Goal: Task Accomplishment & Management: Manage account settings

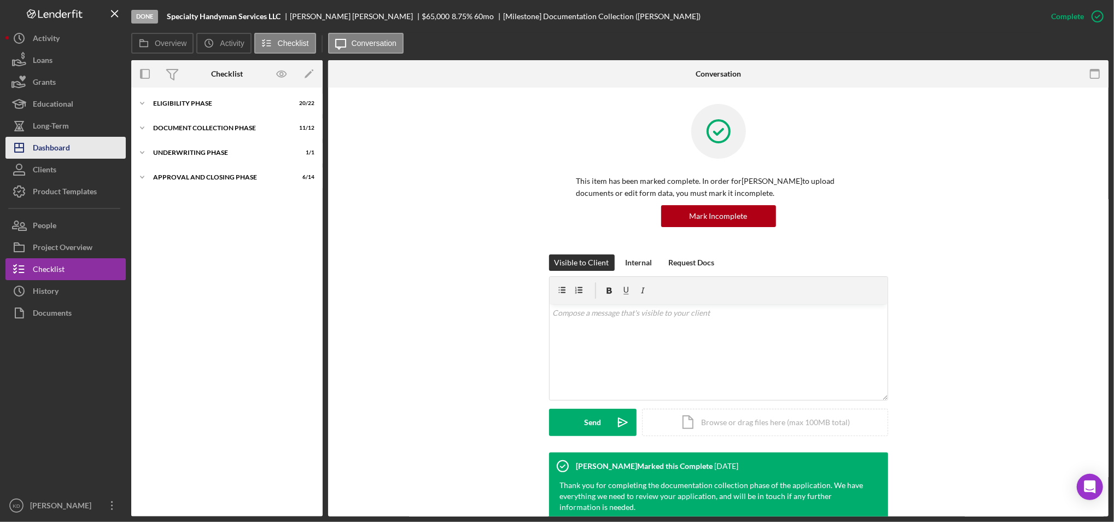
click at [83, 140] on button "Icon/Dashboard Dashboard" at bounding box center [65, 148] width 120 height 22
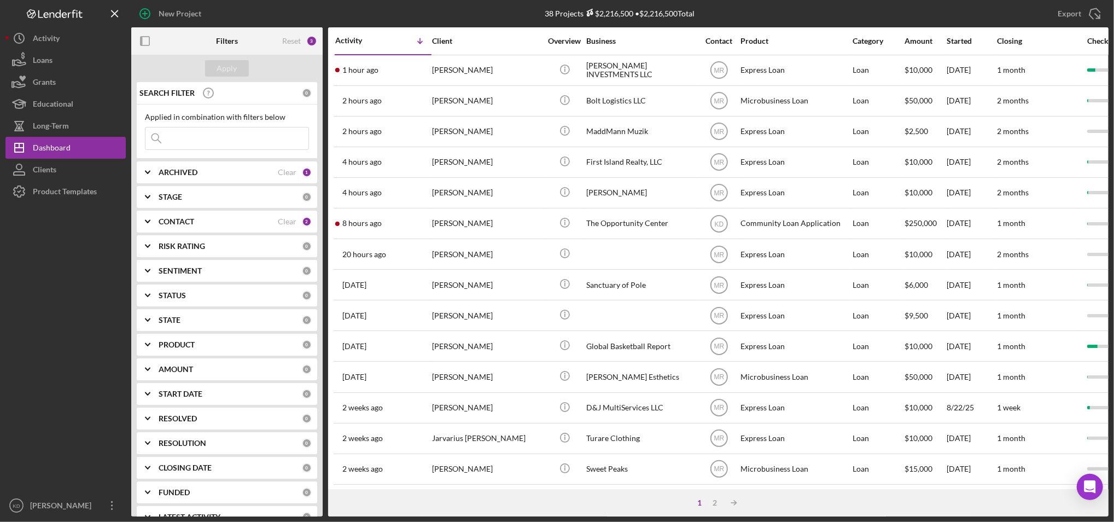
click at [269, 220] on div "CONTACT" at bounding box center [218, 221] width 119 height 9
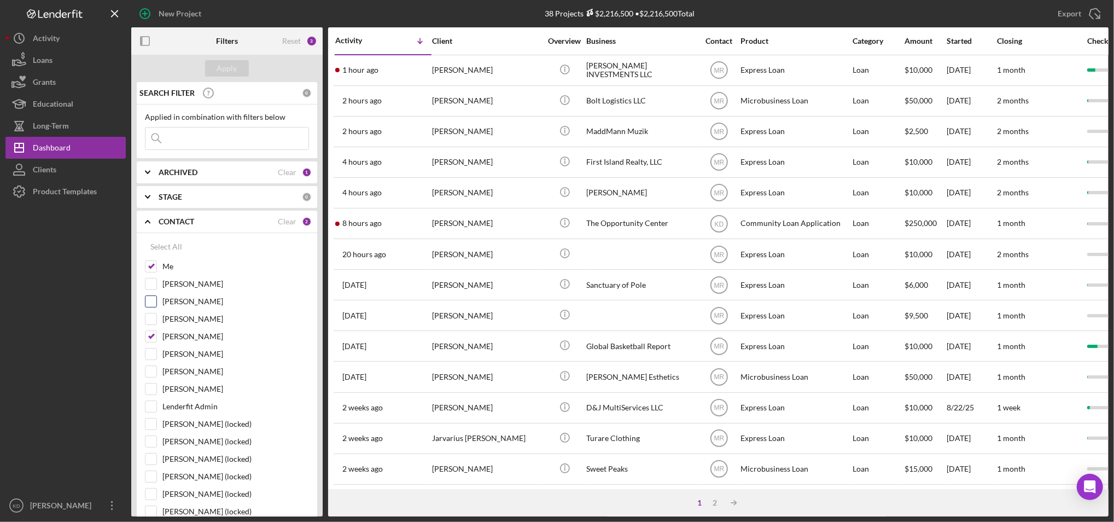
click at [150, 303] on input "[PERSON_NAME]" at bounding box center [150, 301] width 11 height 11
checkbox input "true"
click at [150, 371] on input "[PERSON_NAME]" at bounding box center [150, 371] width 11 height 11
checkbox input "true"
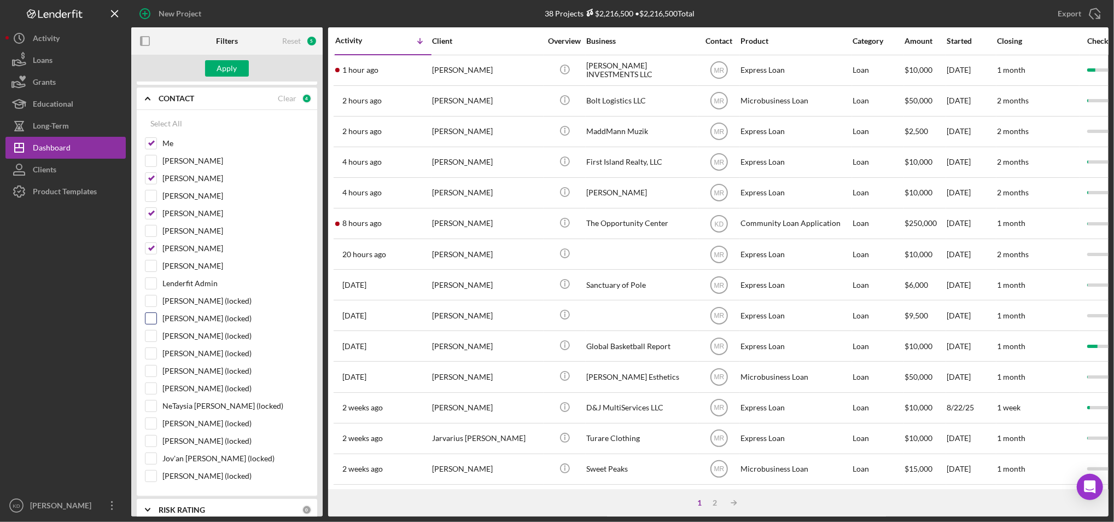
scroll to position [127, 0]
click at [151, 424] on input "[PERSON_NAME] (locked)" at bounding box center [150, 418] width 11 height 11
checkbox input "true"
click at [154, 365] on input "[PERSON_NAME] (locked)" at bounding box center [150, 366] width 11 height 11
checkbox input "true"
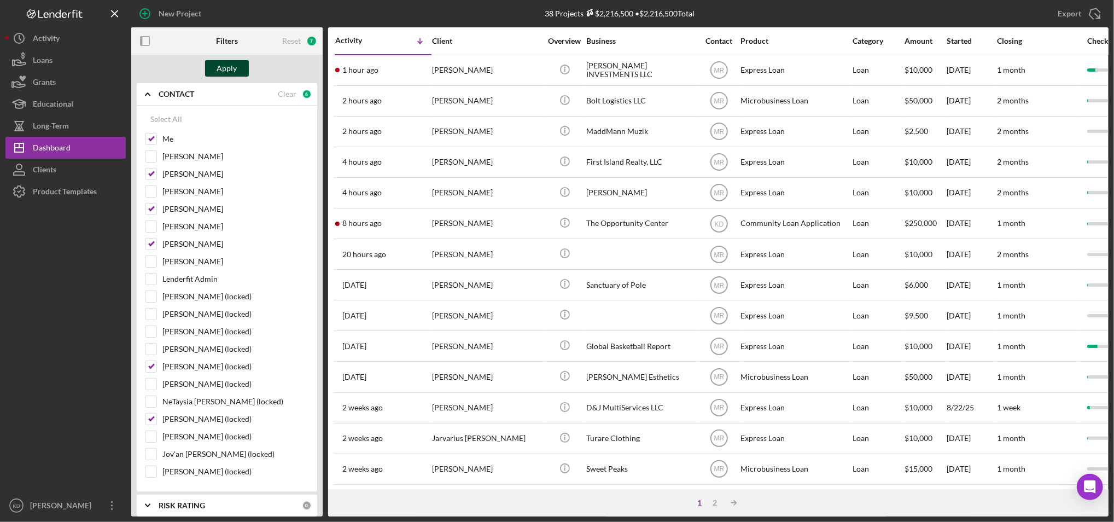
click at [237, 67] on button "Apply" at bounding box center [227, 68] width 44 height 16
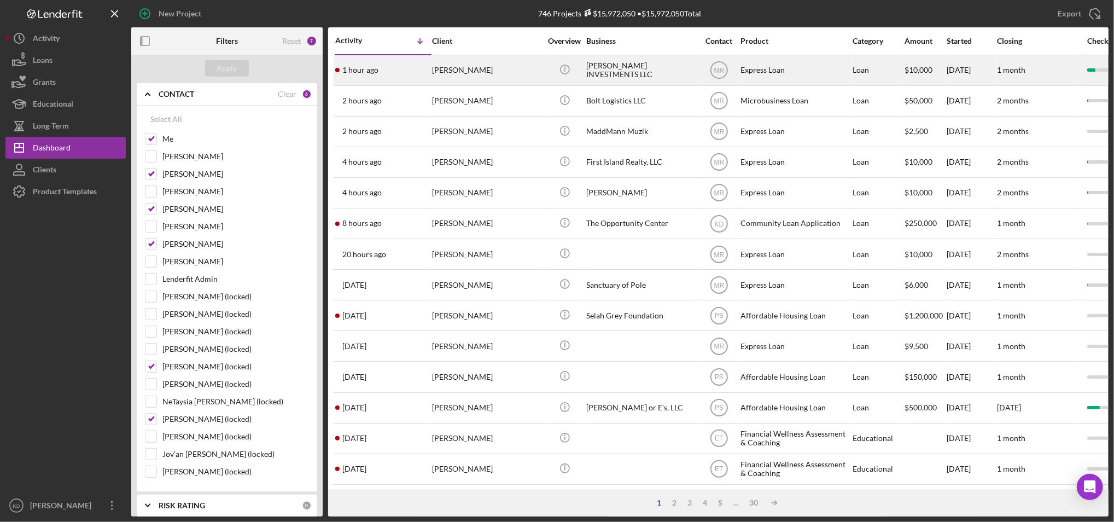
click at [476, 67] on div "[PERSON_NAME]" at bounding box center [486, 70] width 109 height 29
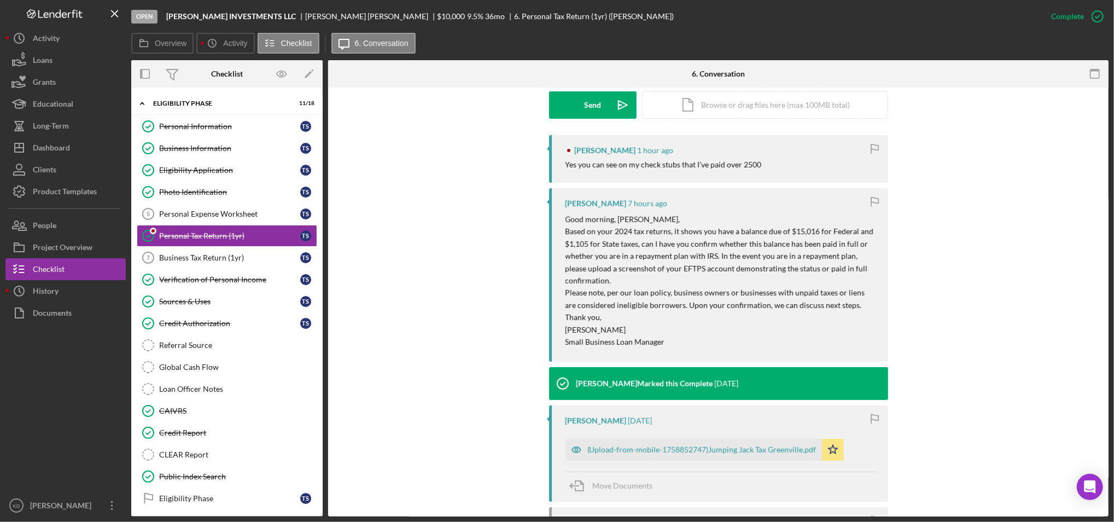
scroll to position [318, 0]
click at [226, 274] on link "Verification of Personal Income Verification of Personal Income T S" at bounding box center [227, 279] width 180 height 22
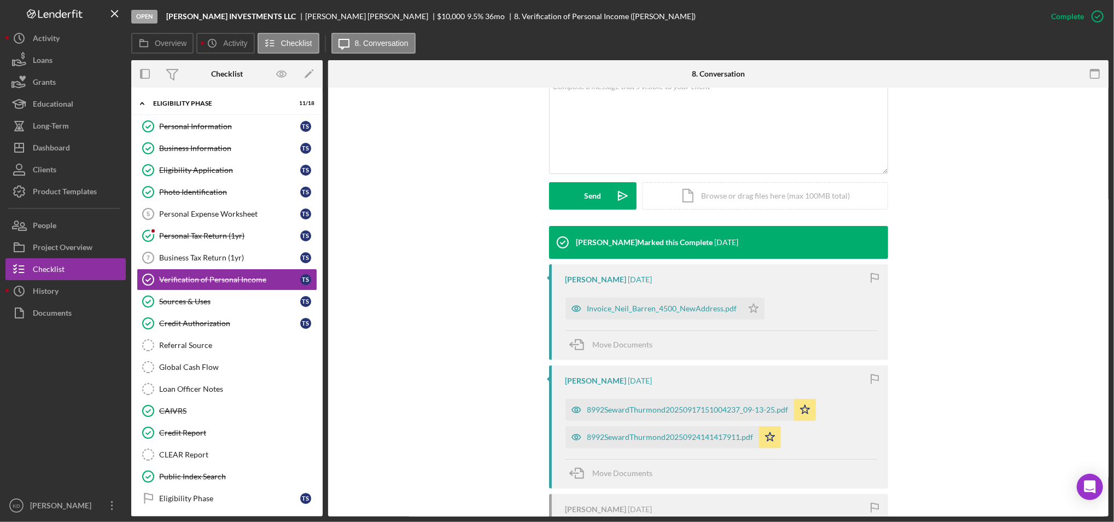
scroll to position [227, 0]
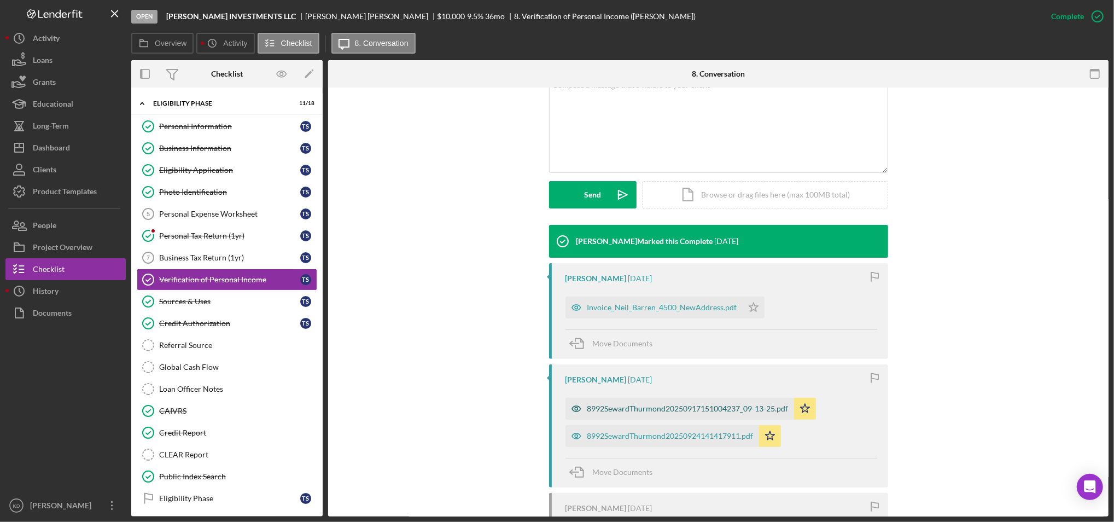
click at [695, 413] on div "8992SewardThurmond20250917151004237_09-13-25.pdf" at bounding box center [687, 408] width 201 height 9
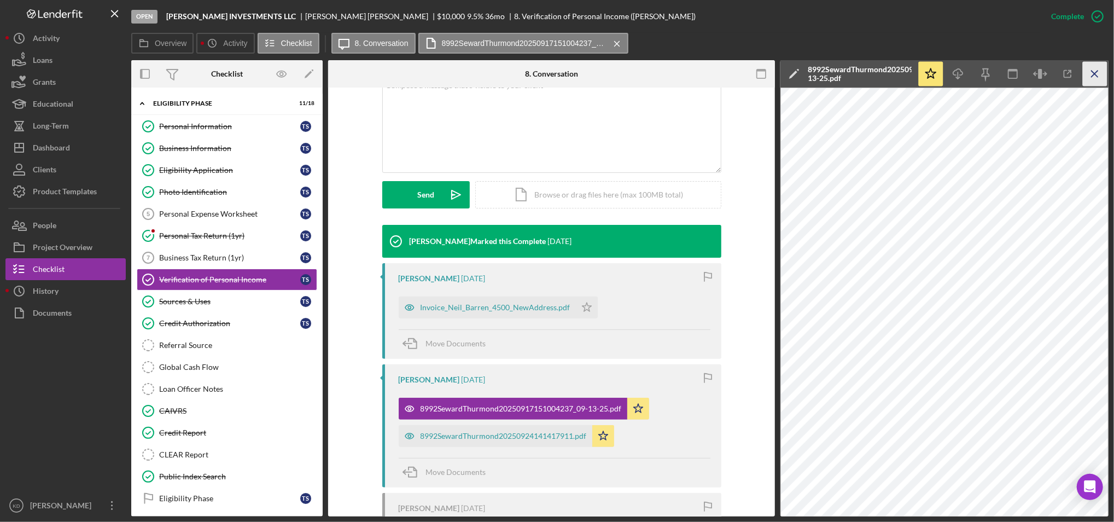
click at [1094, 72] on icon "Icon/Menu Close" at bounding box center [1095, 74] width 25 height 25
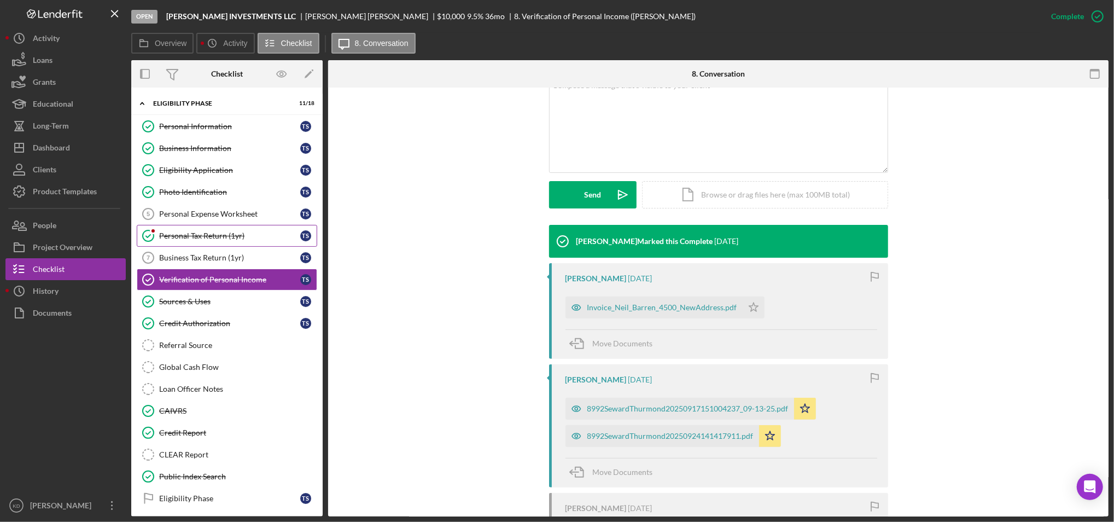
click at [230, 233] on div "Personal Tax Return (1yr)" at bounding box center [229, 235] width 141 height 9
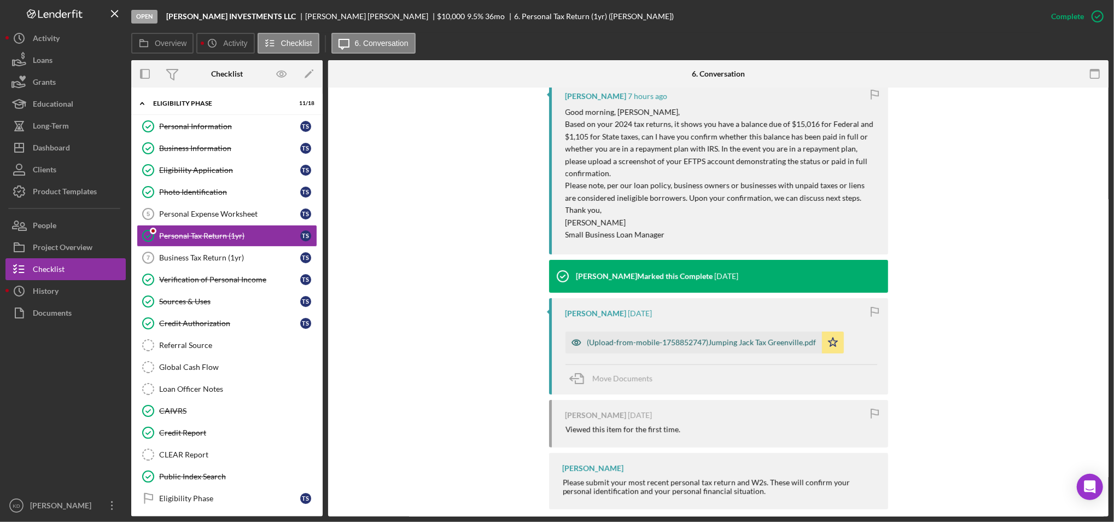
scroll to position [439, 0]
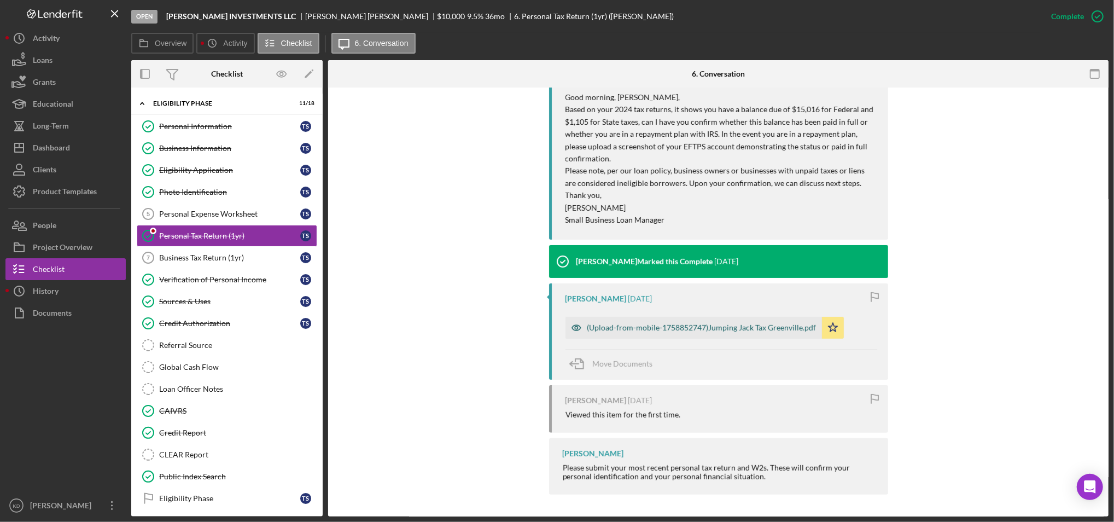
click at [671, 329] on div "(Upload-from-mobile-1758852747)Jumping Jack Tax Greenville.pdf" at bounding box center [701, 327] width 229 height 9
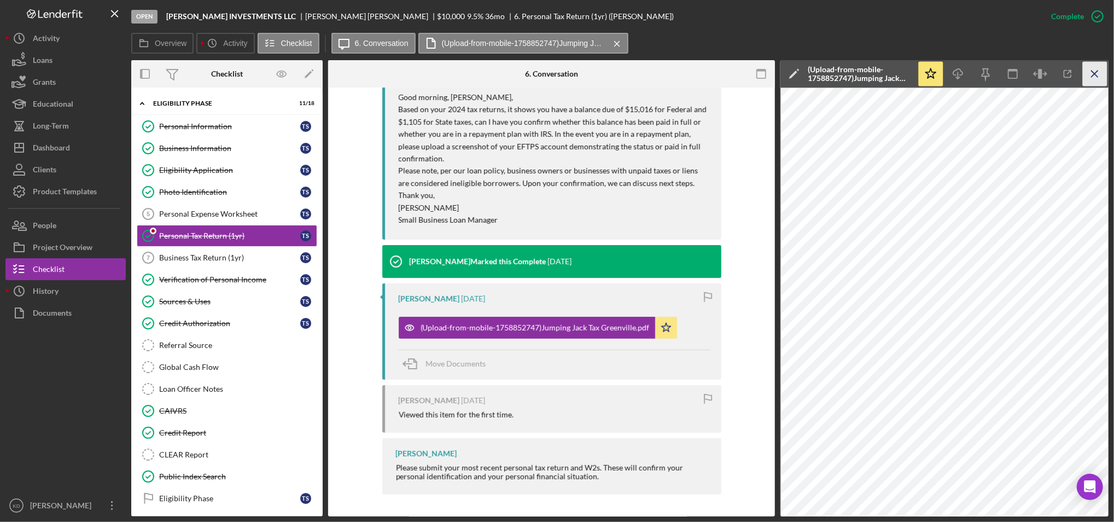
click at [1093, 73] on icon "Icon/Menu Close" at bounding box center [1095, 74] width 25 height 25
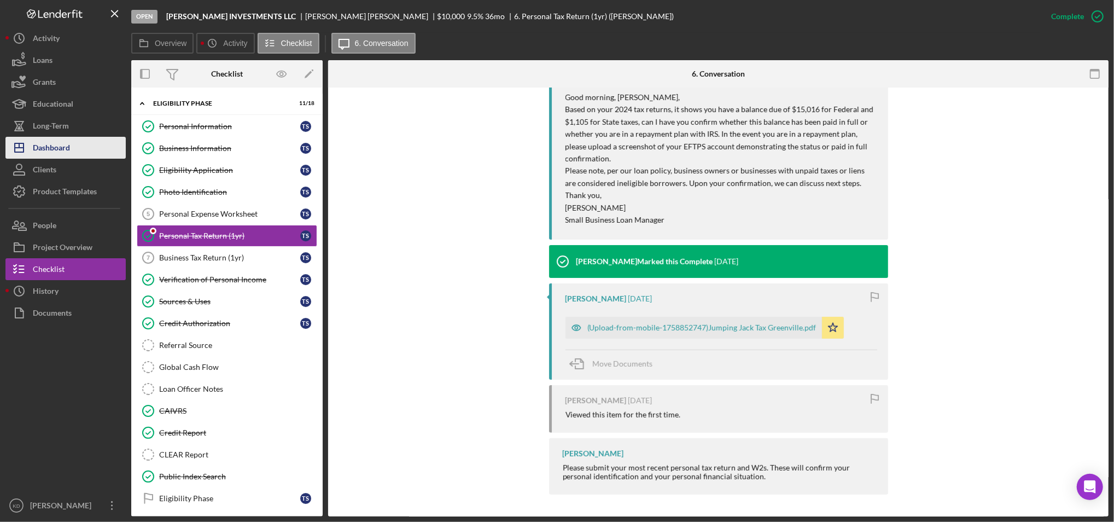
click at [75, 148] on button "Icon/Dashboard Dashboard" at bounding box center [65, 148] width 120 height 22
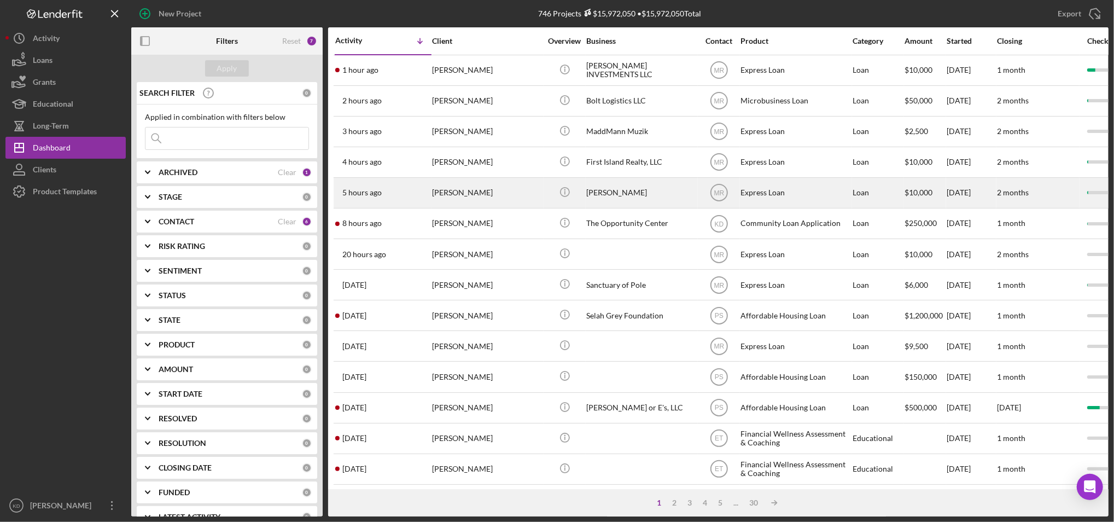
click at [652, 193] on div "[PERSON_NAME]" at bounding box center [640, 192] width 109 height 29
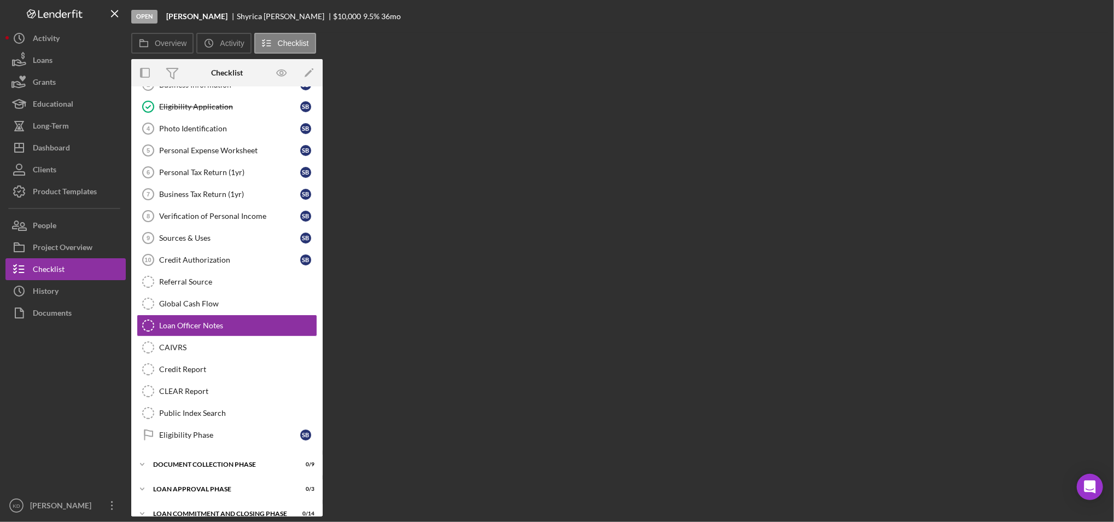
scroll to position [77, 0]
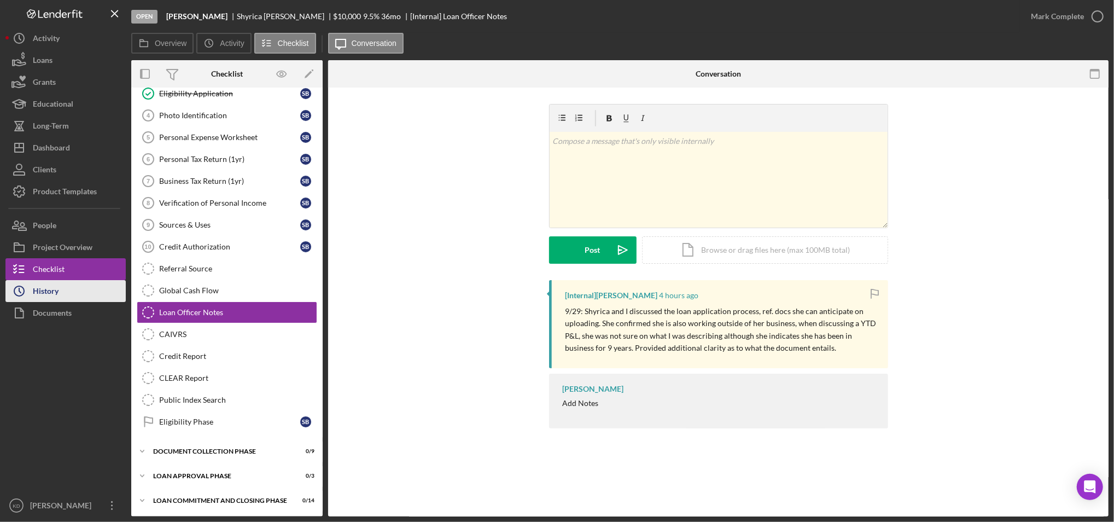
click at [72, 285] on button "Icon/History History" at bounding box center [65, 291] width 120 height 22
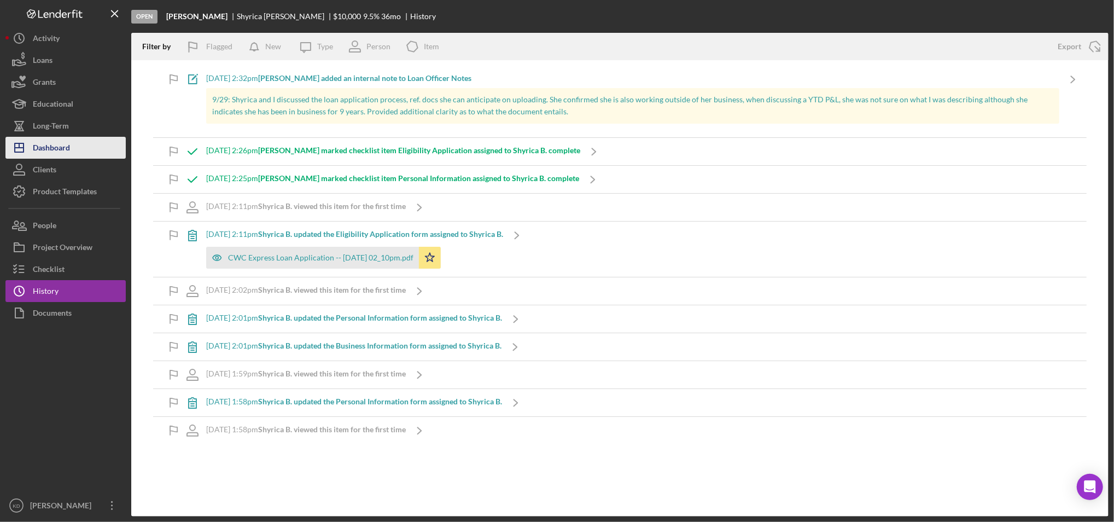
click at [49, 147] on div "Dashboard" at bounding box center [51, 149] width 37 height 25
